Goal: Browse casually: Explore the website without a specific task or goal

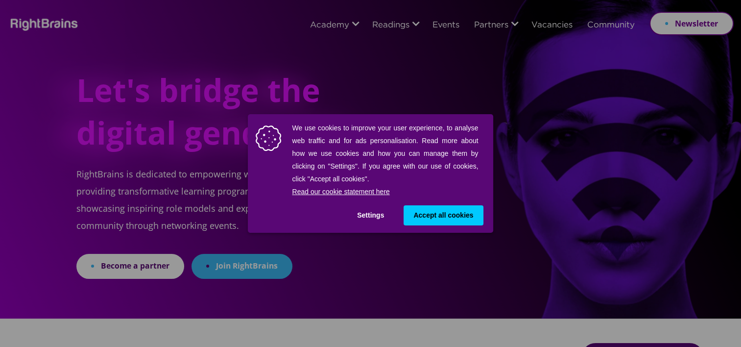
click at [314, 25] on div "We use cookies to improve your user experience, to analyse web traffic and for …" at bounding box center [370, 173] width 741 height 347
click at [370, 210] on button "Settings" at bounding box center [370, 215] width 47 height 20
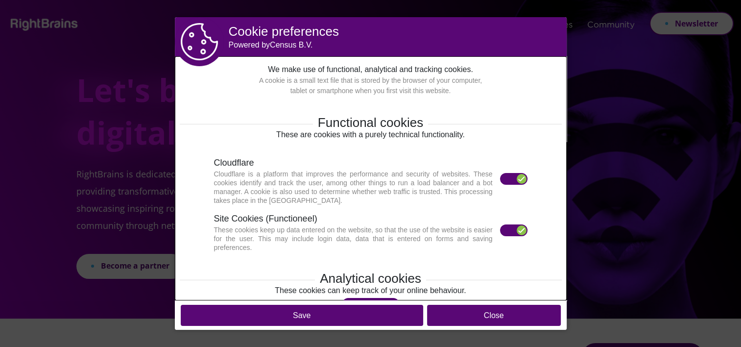
click at [502, 227] on label at bounding box center [513, 230] width 27 height 12
click at [510, 231] on label at bounding box center [513, 230] width 27 height 12
click at [517, 233] on div at bounding box center [522, 230] width 10 height 10
click at [502, 186] on div at bounding box center [513, 180] width 27 height 15
click at [502, 170] on section "Cloudflare Cloudflare is a platform that improves the performance and security …" at bounding box center [371, 180] width 314 height 49
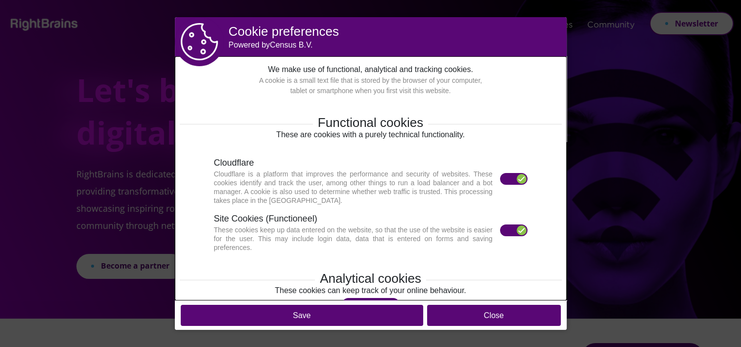
click at [502, 171] on section "Cloudflare Cloudflare is a platform that improves the performance and security …" at bounding box center [371, 180] width 314 height 49
click at [502, 176] on label at bounding box center [513, 179] width 27 height 12
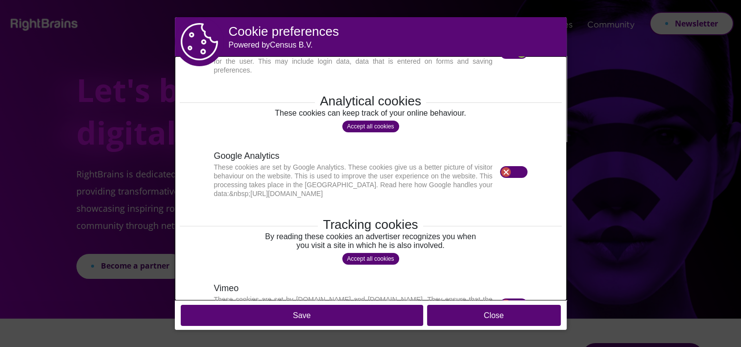
scroll to position [215, 0]
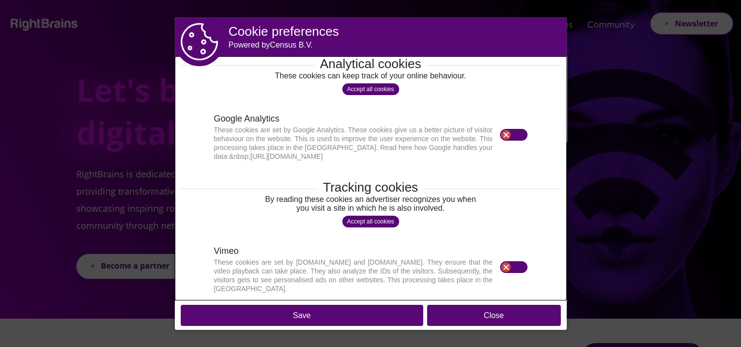
click at [320, 315] on button "Save" at bounding box center [302, 315] width 243 height 21
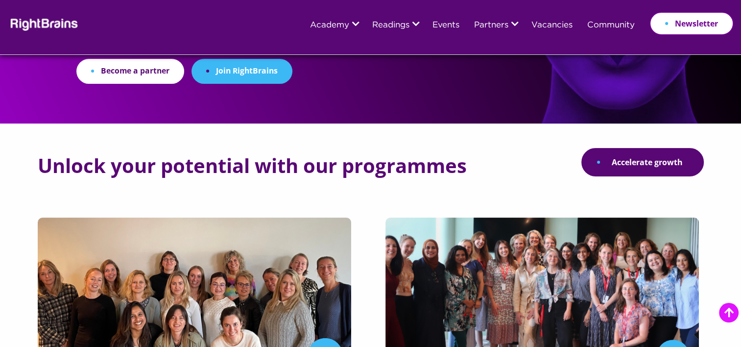
scroll to position [245, 0]
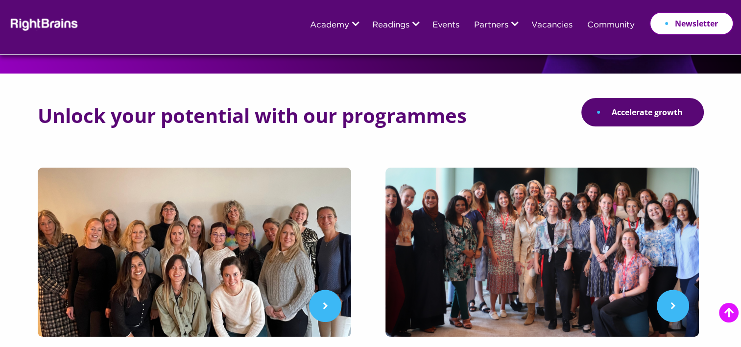
drag, startPoint x: 119, startPoint y: 107, endPoint x: 278, endPoint y: 123, distance: 160.1
click at [278, 123] on h2 "Unlock your potential with our programmes" at bounding box center [252, 116] width 429 height 22
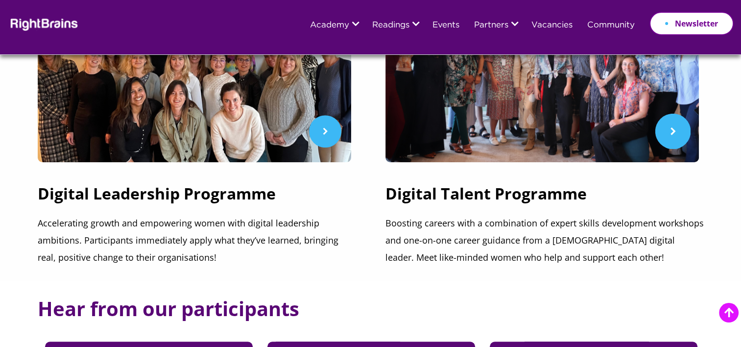
scroll to position [539, 0]
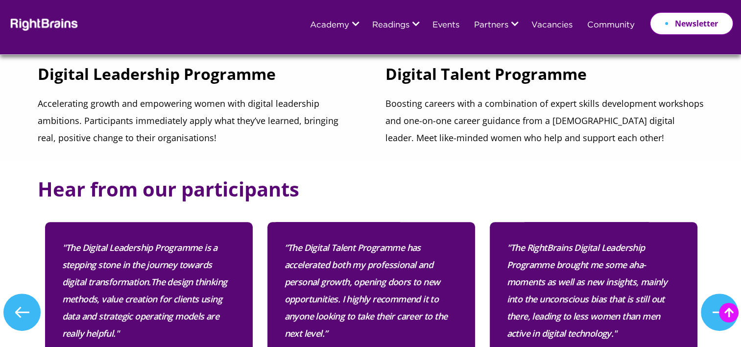
drag, startPoint x: 87, startPoint y: 189, endPoint x: 369, endPoint y: 204, distance: 282.6
click at [369, 204] on div "Hear from our participants Previous "Combining hands-on cases with theory helps…" at bounding box center [371, 289] width 666 height 226
drag, startPoint x: 369, startPoint y: 204, endPoint x: 337, endPoint y: 172, distance: 45.0
click at [337, 172] on section "Hear from our participants Previous "Combining hands-on cases with theory helps…" at bounding box center [370, 297] width 741 height 273
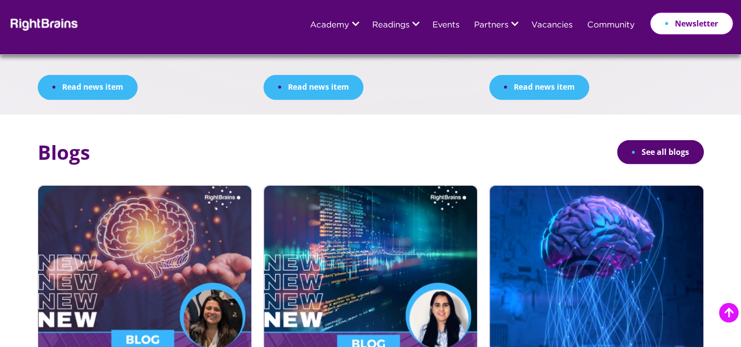
scroll to position [2988, 0]
